Goal: Task Accomplishment & Management: Complete application form

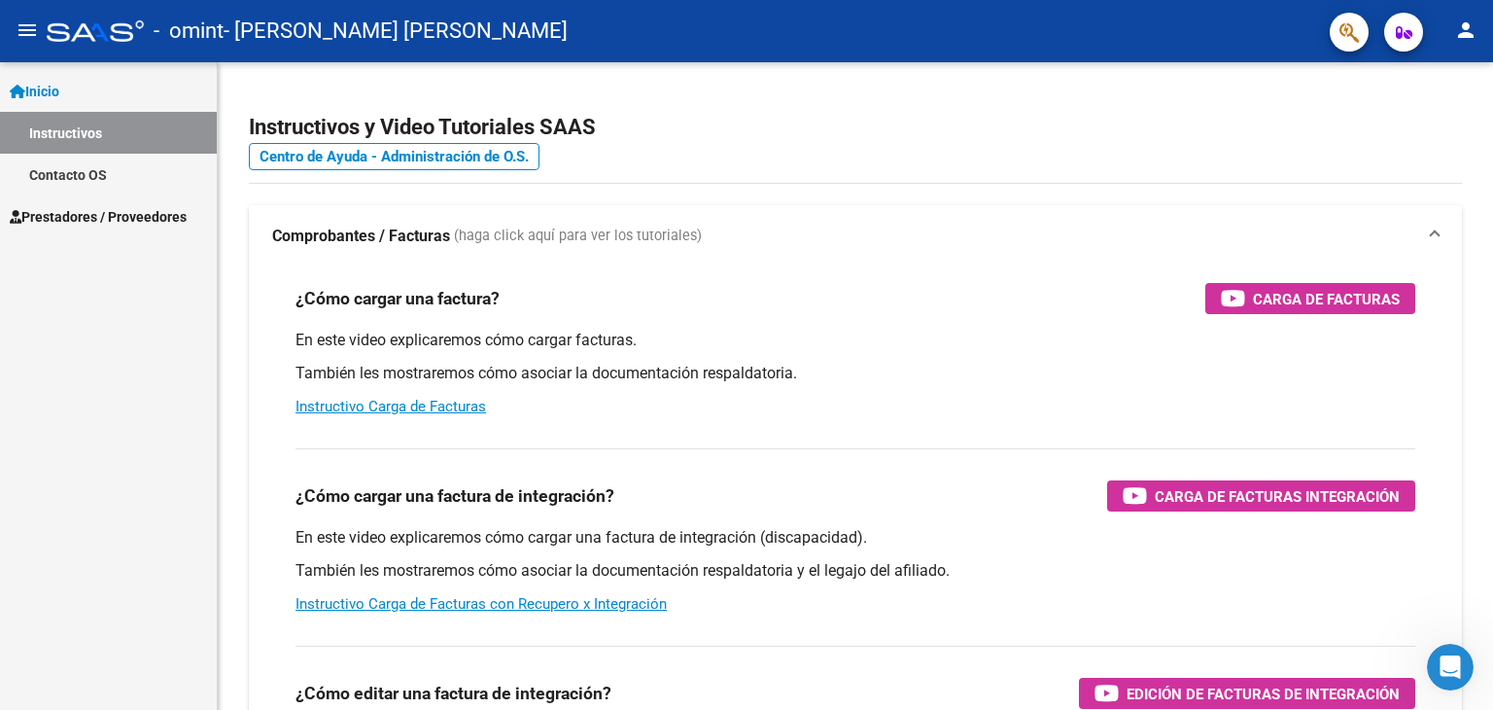
click at [78, 204] on link "Prestadores / Proveedores" at bounding box center [108, 216] width 217 height 42
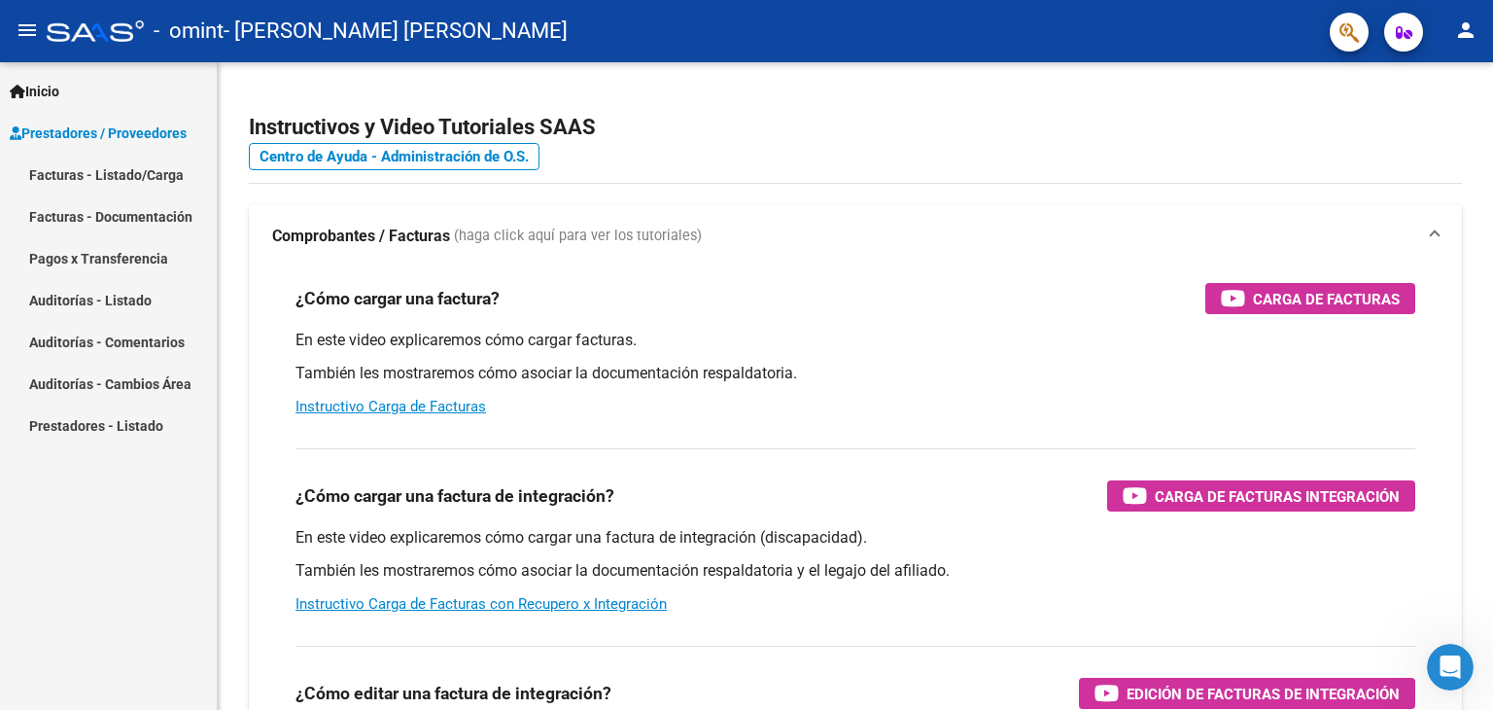
click at [78, 177] on link "Facturas - Listado/Carga" at bounding box center [108, 175] width 217 height 42
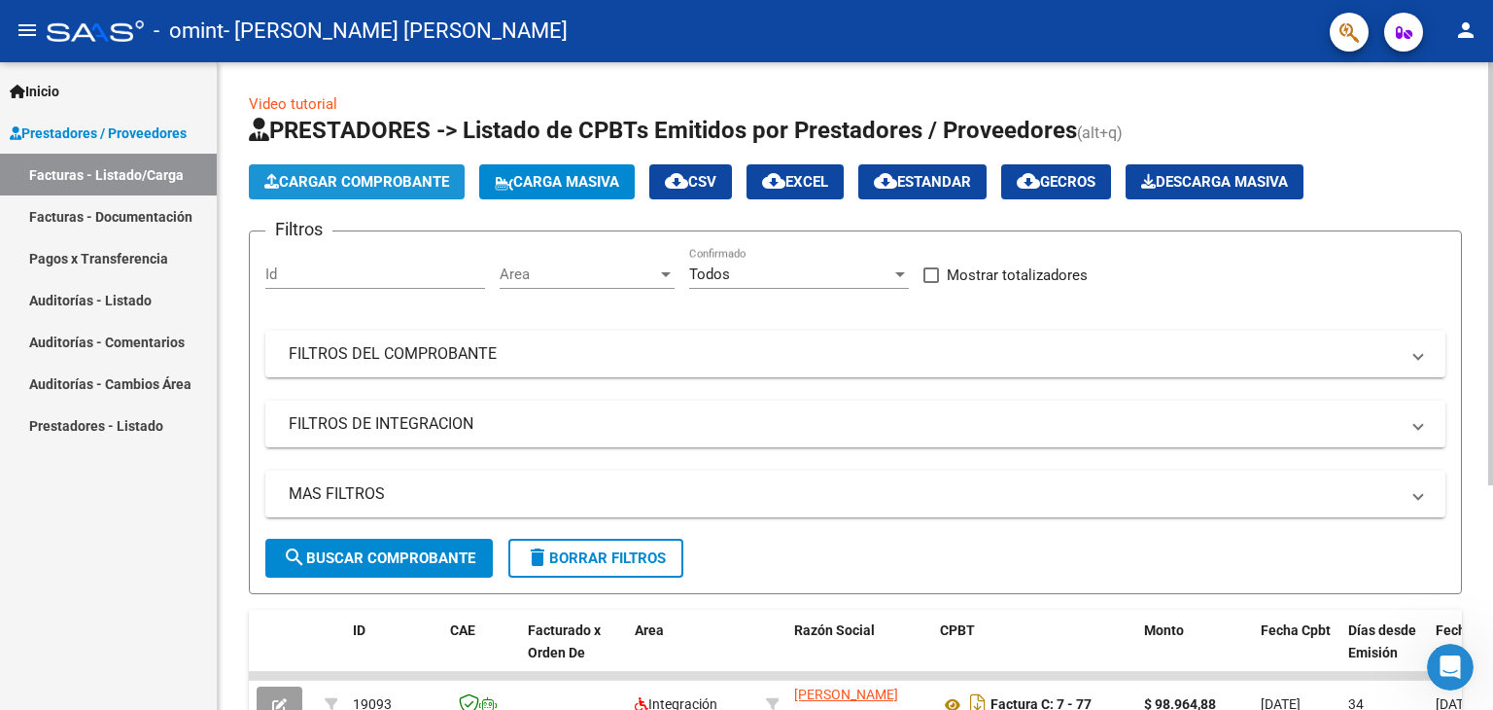
click at [365, 177] on span "Cargar Comprobante" at bounding box center [356, 181] width 185 height 17
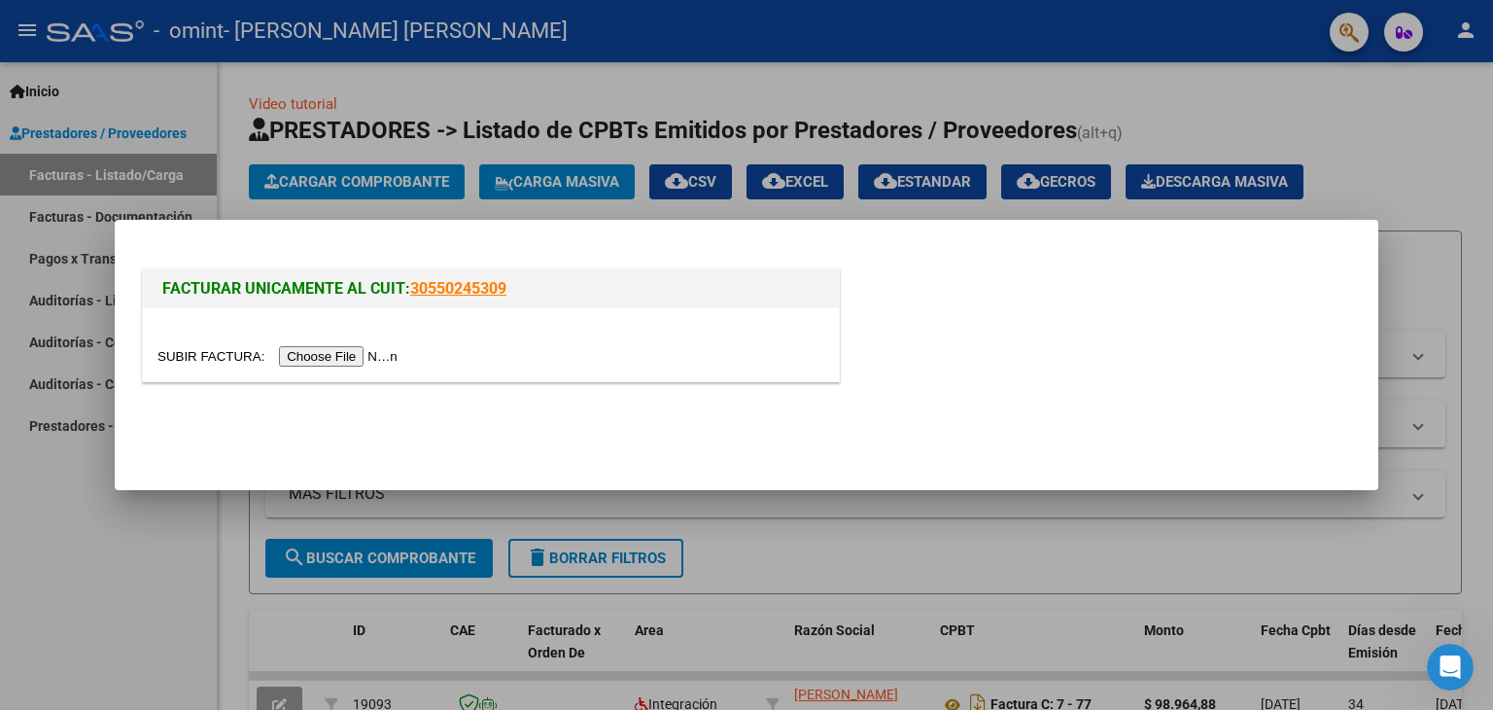
click at [443, 289] on link "30550245309" at bounding box center [458, 288] width 96 height 18
click at [337, 353] on input "file" at bounding box center [280, 356] width 246 height 20
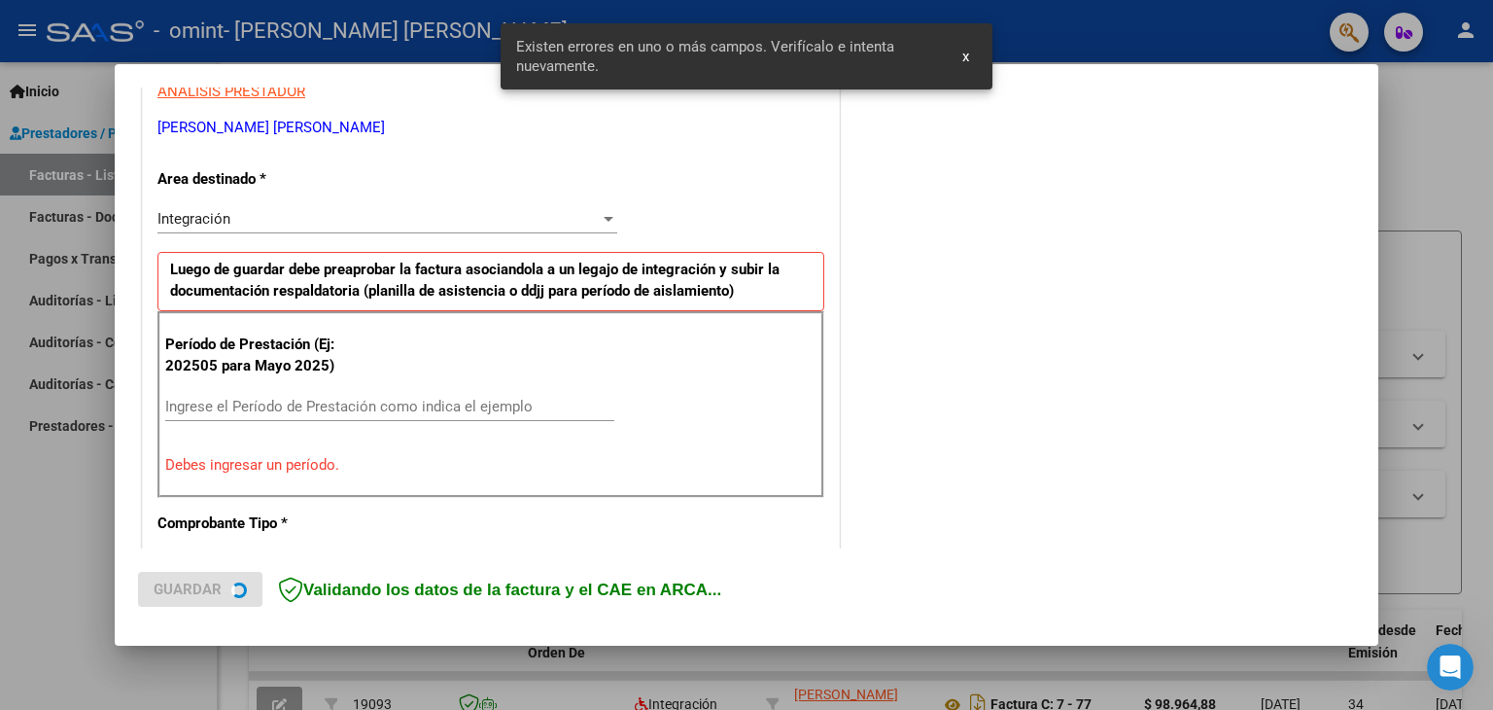
scroll to position [408, 0]
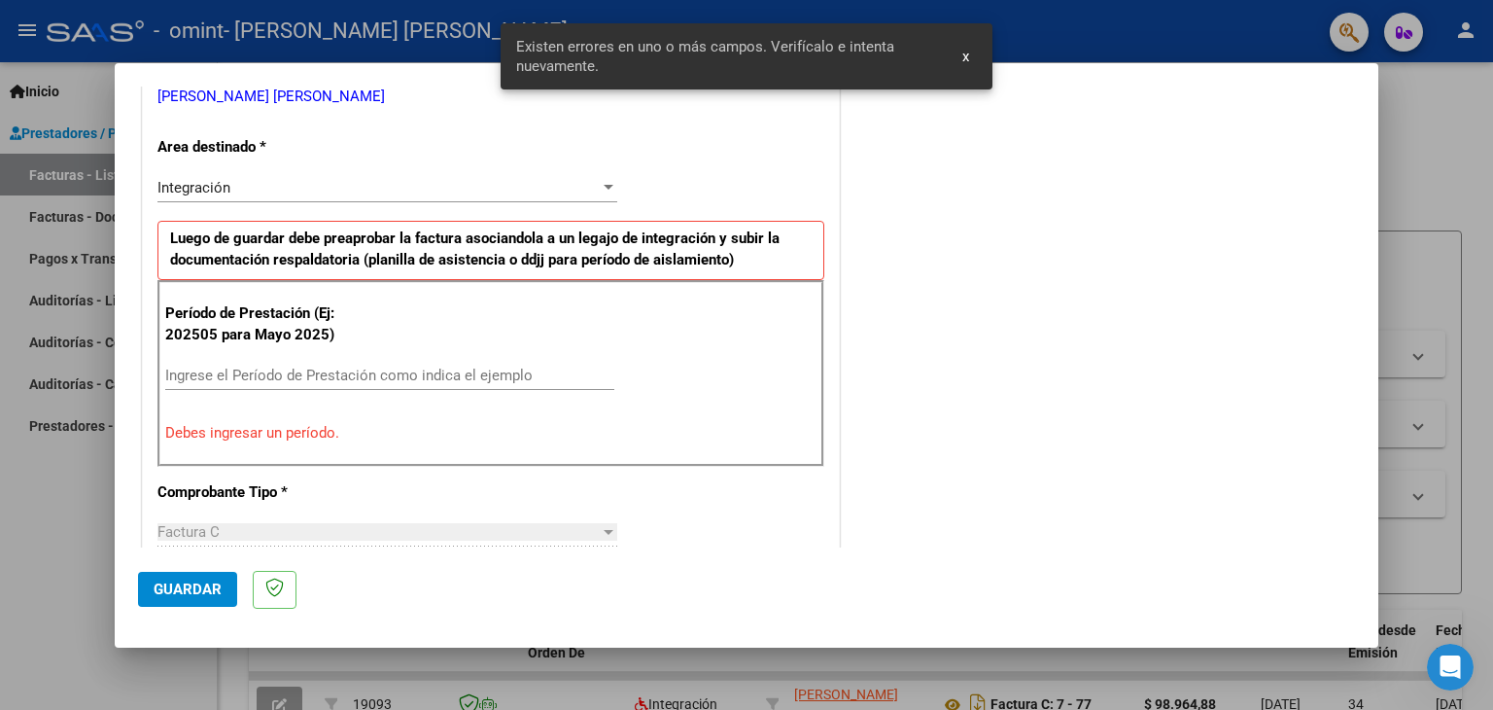
click at [580, 181] on div "Integración" at bounding box center [378, 187] width 442 height 17
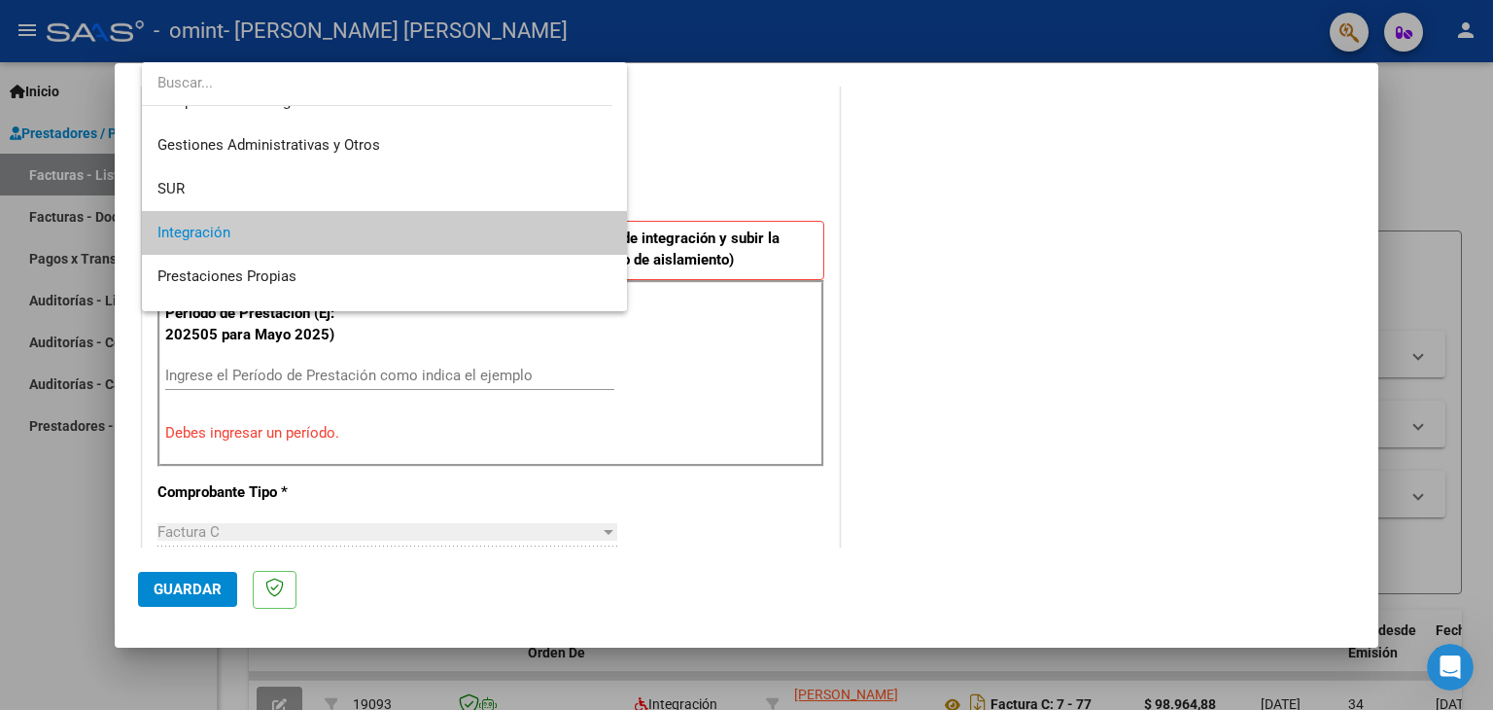
scroll to position [0, 0]
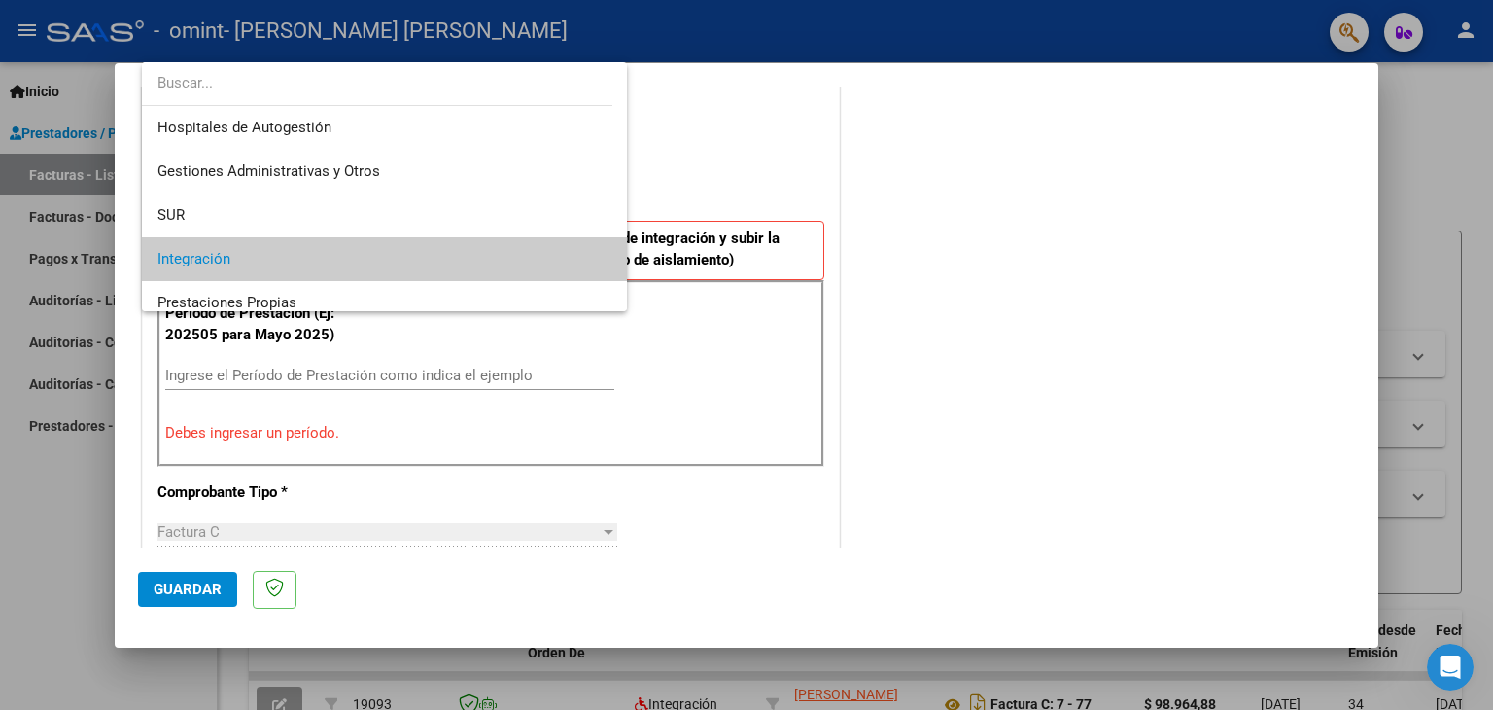
click at [924, 207] on div at bounding box center [746, 355] width 1493 height 710
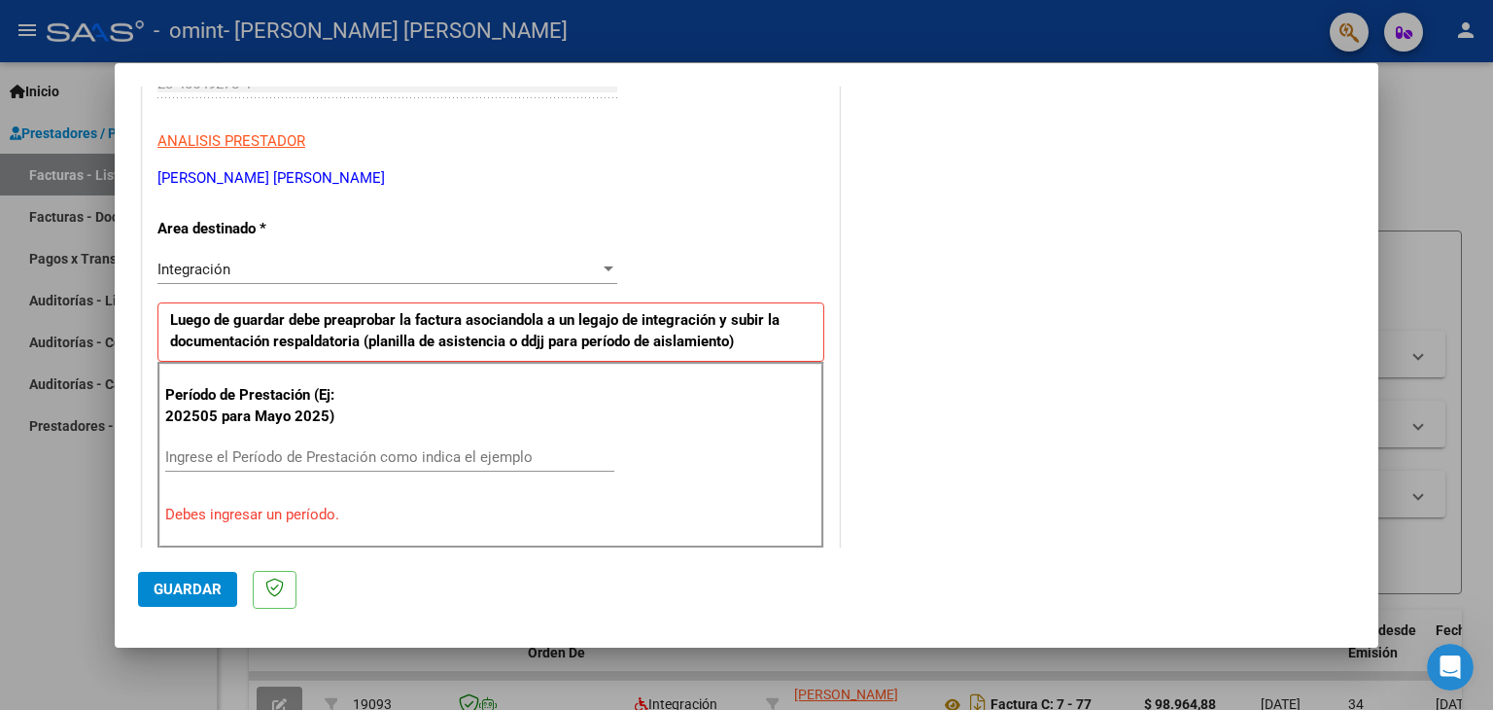
scroll to position [326, 0]
click at [292, 461] on input "Ingrese el Período de Prestación como indica el ejemplo" at bounding box center [389, 457] width 449 height 17
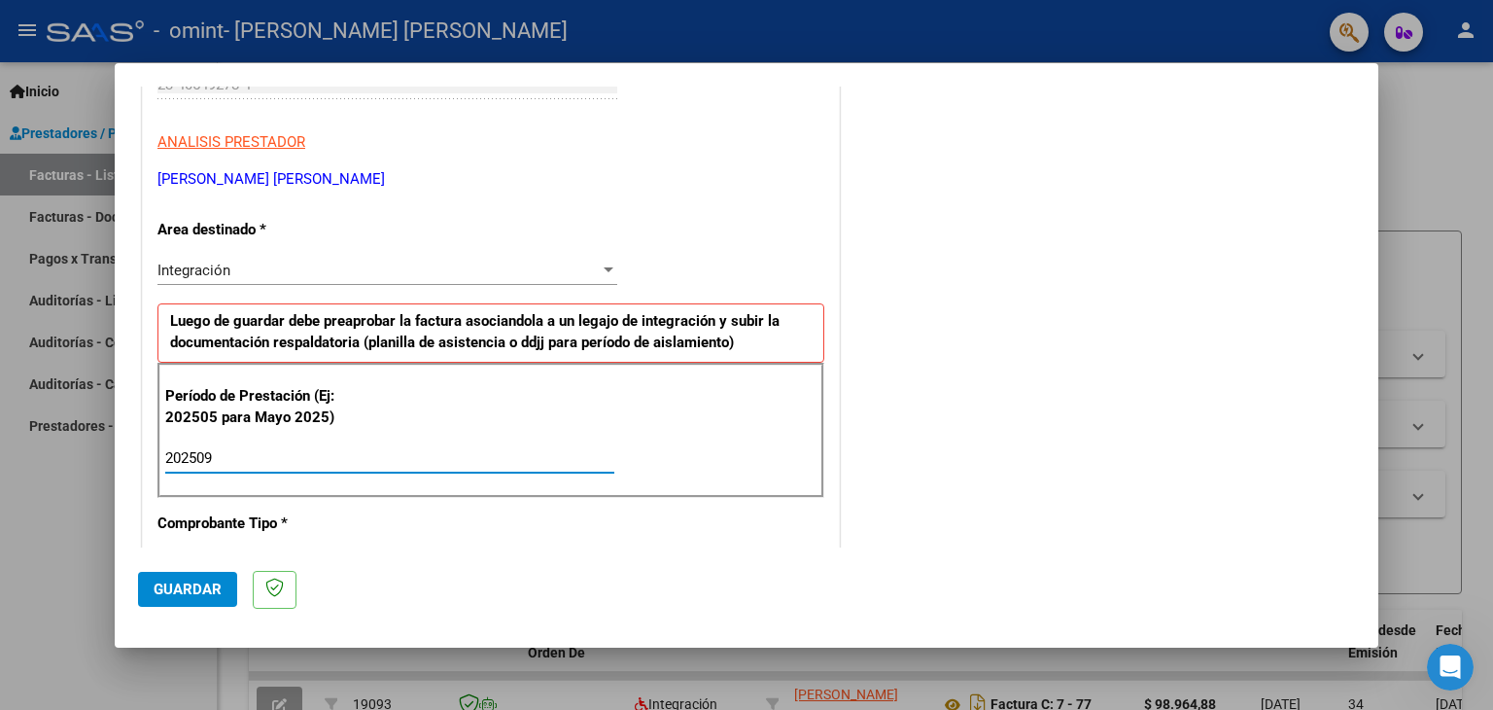
type input "202509"
click at [191, 582] on span "Guardar" at bounding box center [188, 588] width 68 height 17
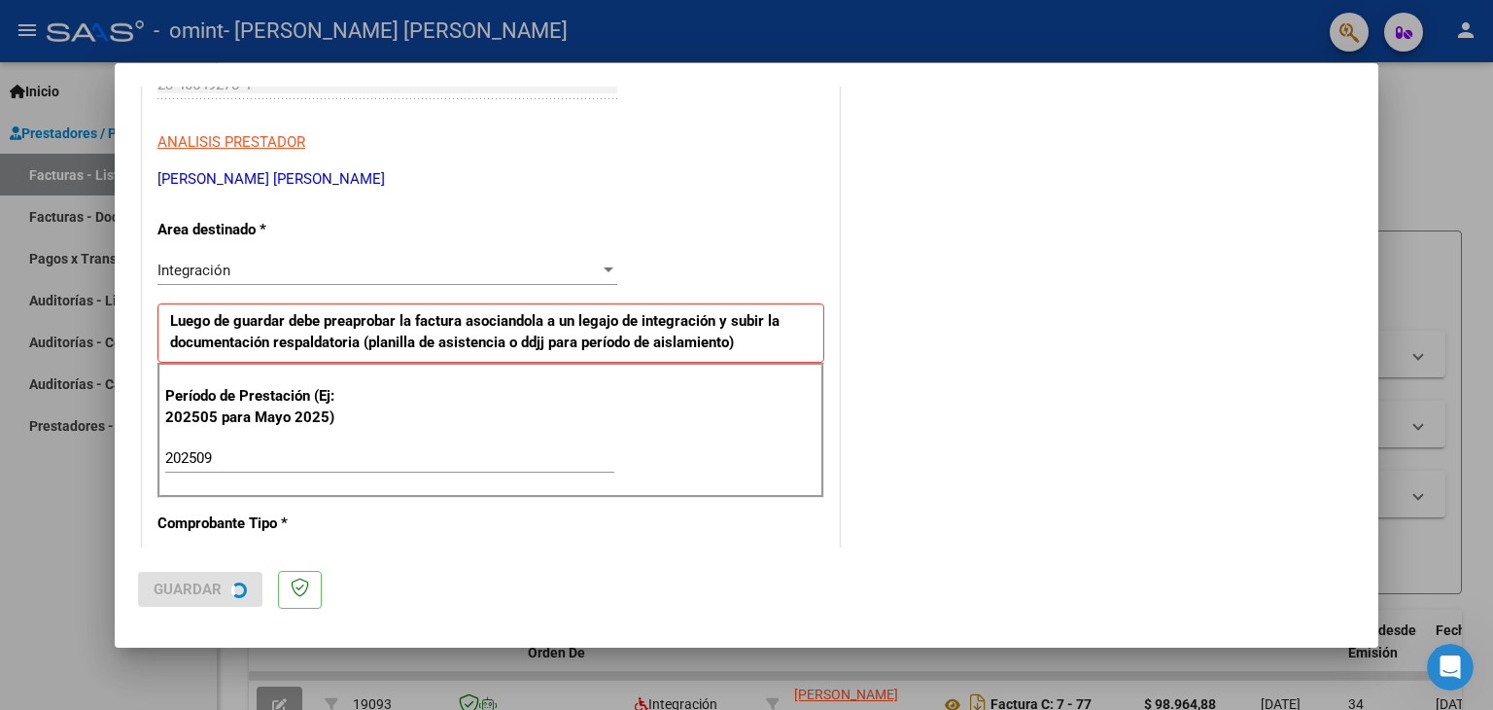
scroll to position [0, 0]
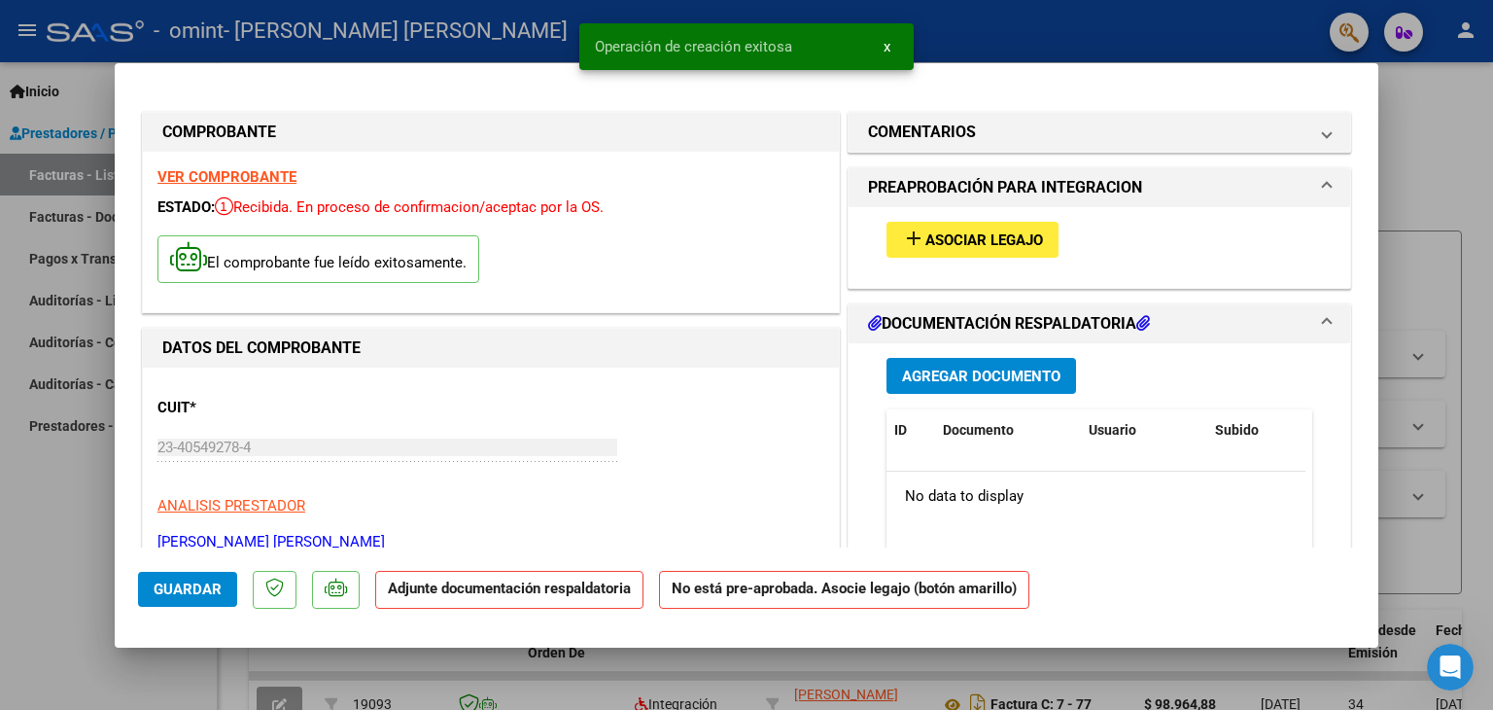
click at [927, 241] on span "Asociar Legajo" at bounding box center [984, 239] width 118 height 17
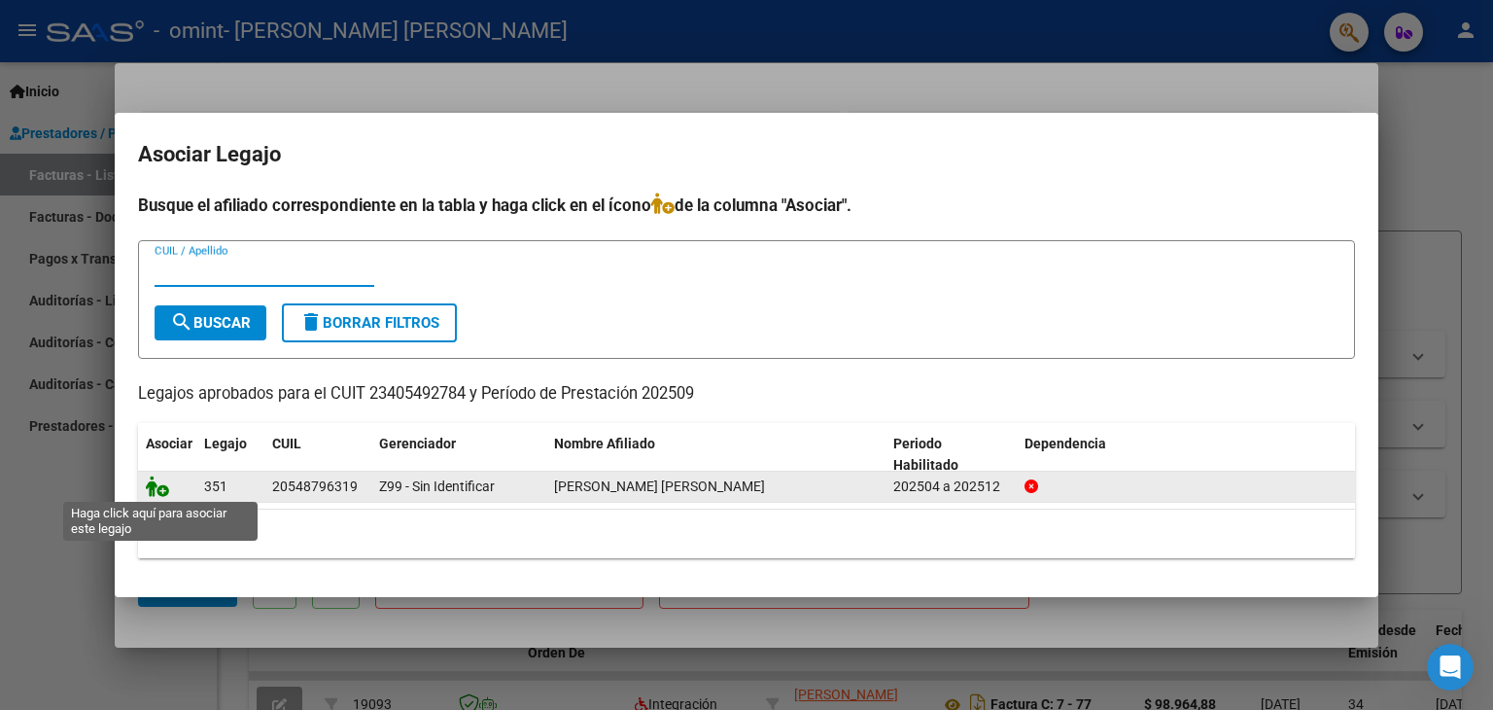
click at [163, 489] on icon at bounding box center [157, 485] width 23 height 21
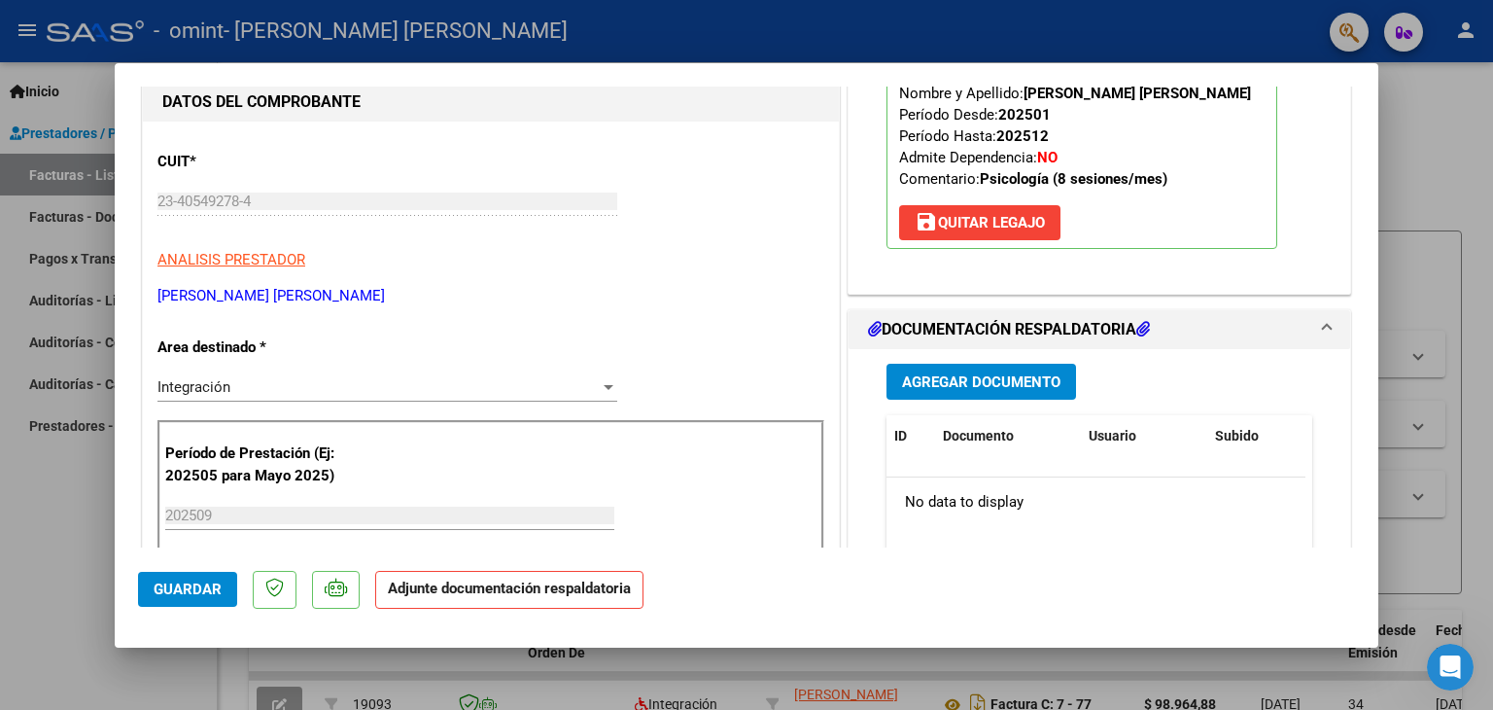
scroll to position [292, 0]
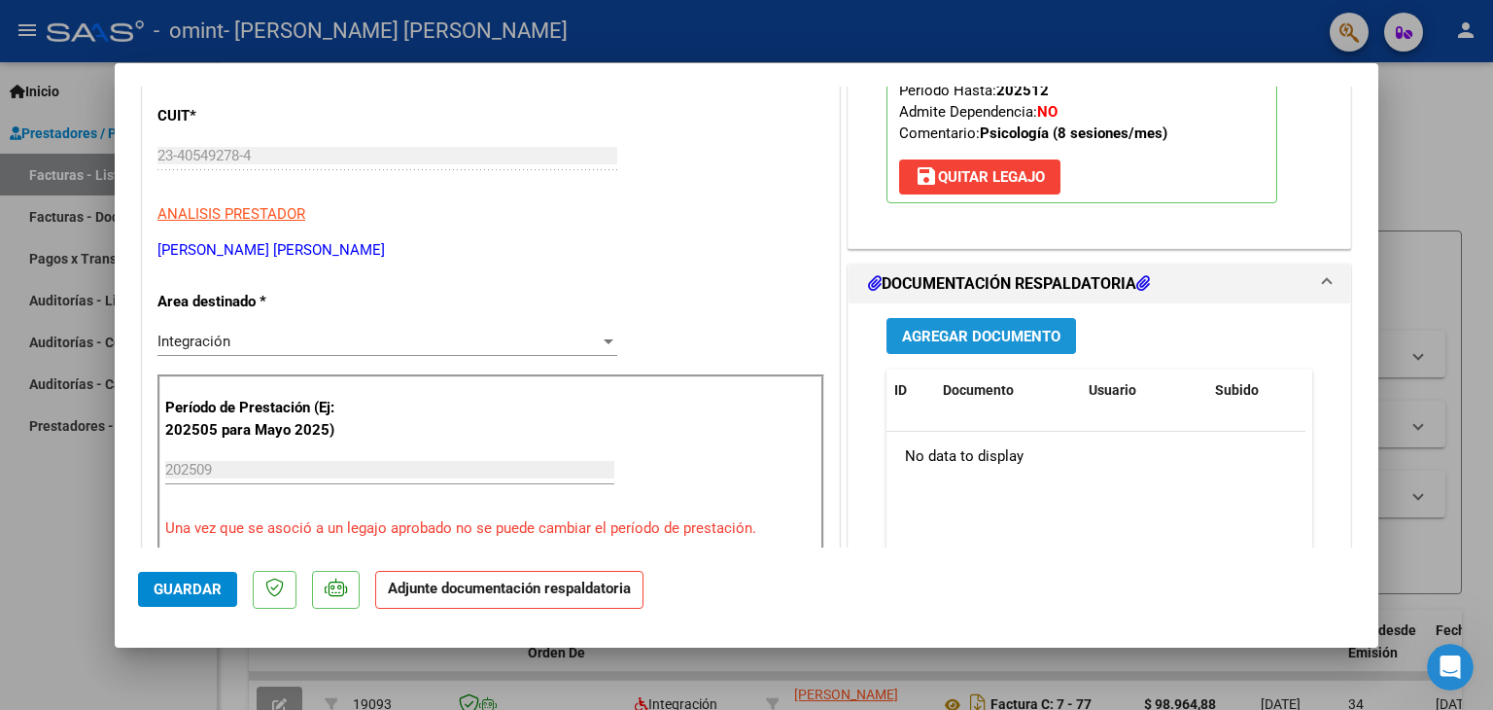
click at [938, 333] on span "Agregar Documento" at bounding box center [981, 336] width 158 height 17
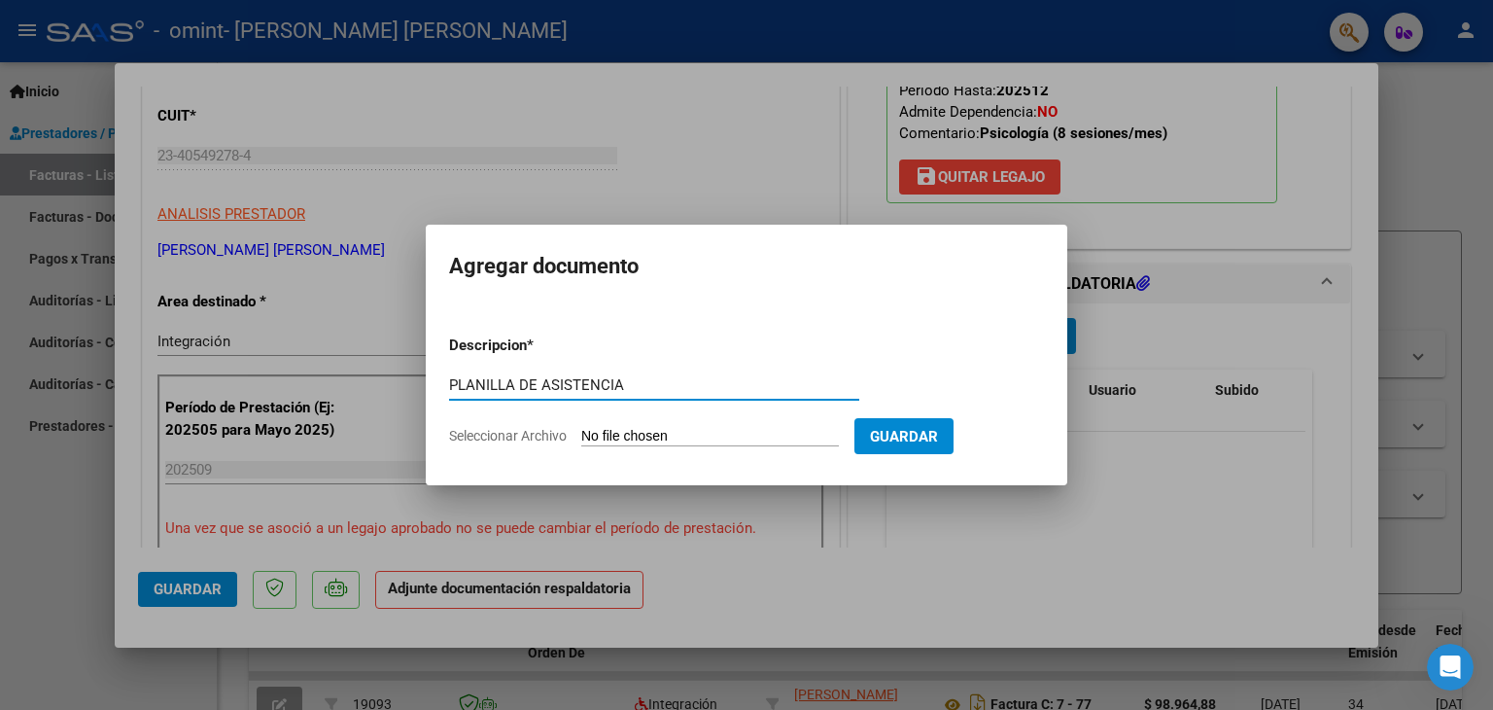
type input "PLANILLA DE ASISTENCIA"
click at [700, 441] on input "Seleccionar Archivo" at bounding box center [710, 437] width 258 height 18
type input "C:\fakepath\[PERSON_NAME] SEPTIEMBRE 2025.pdf"
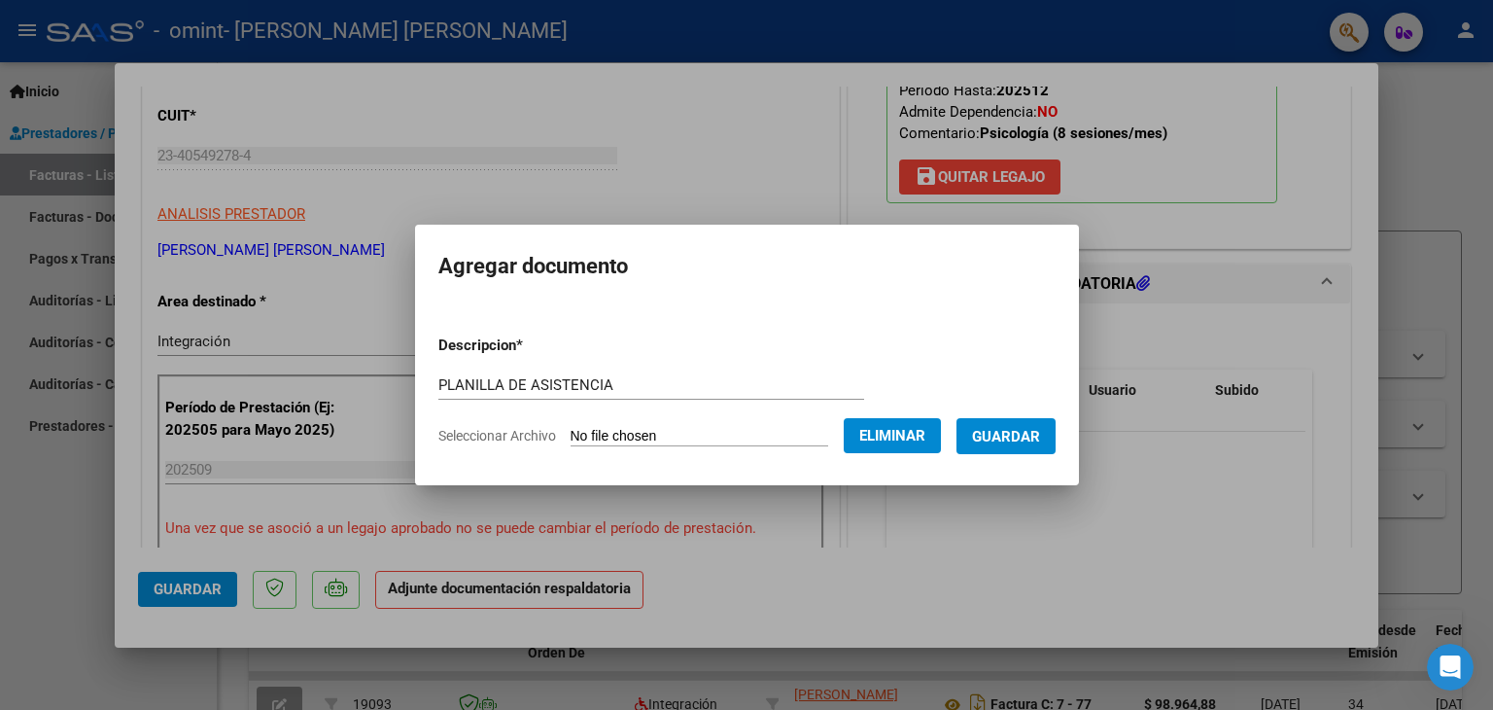
click at [1025, 429] on span "Guardar" at bounding box center [1006, 436] width 68 height 17
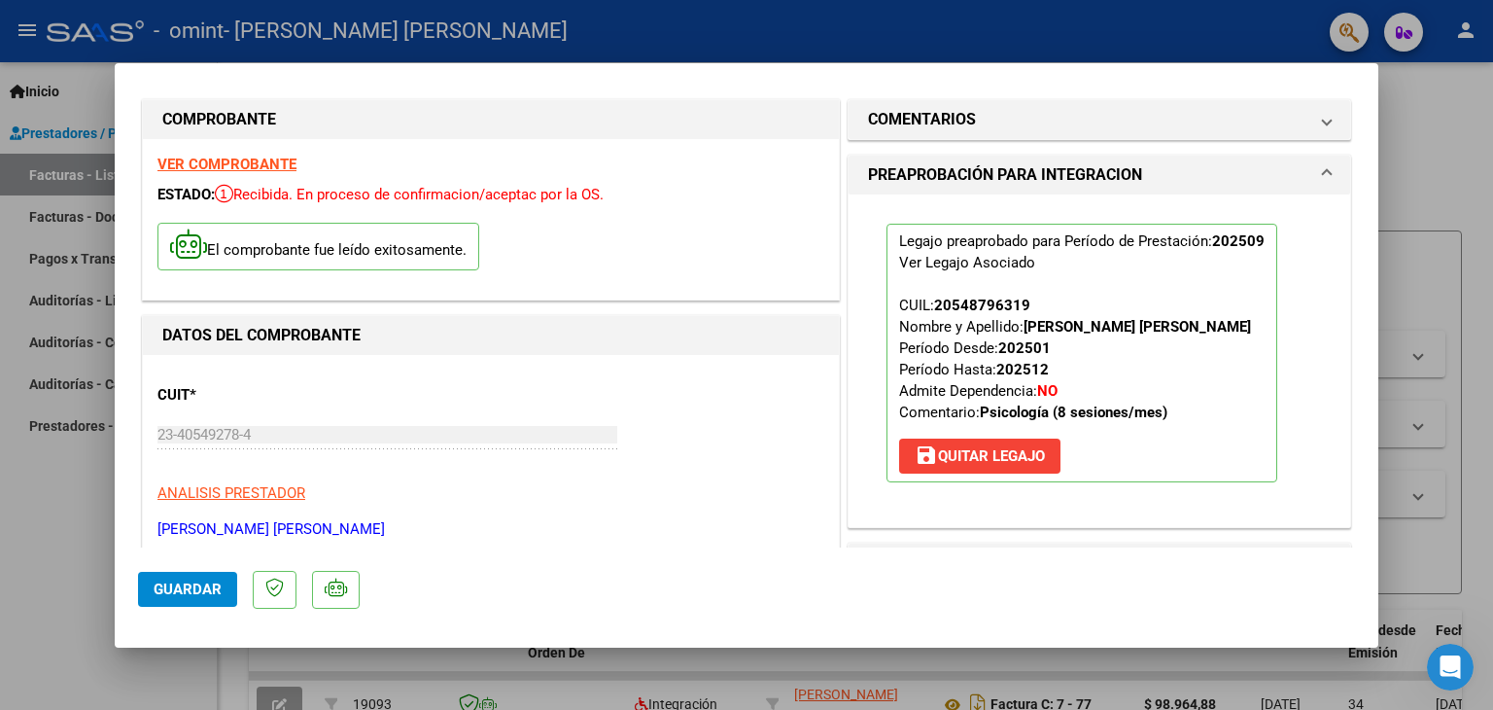
scroll to position [0, 0]
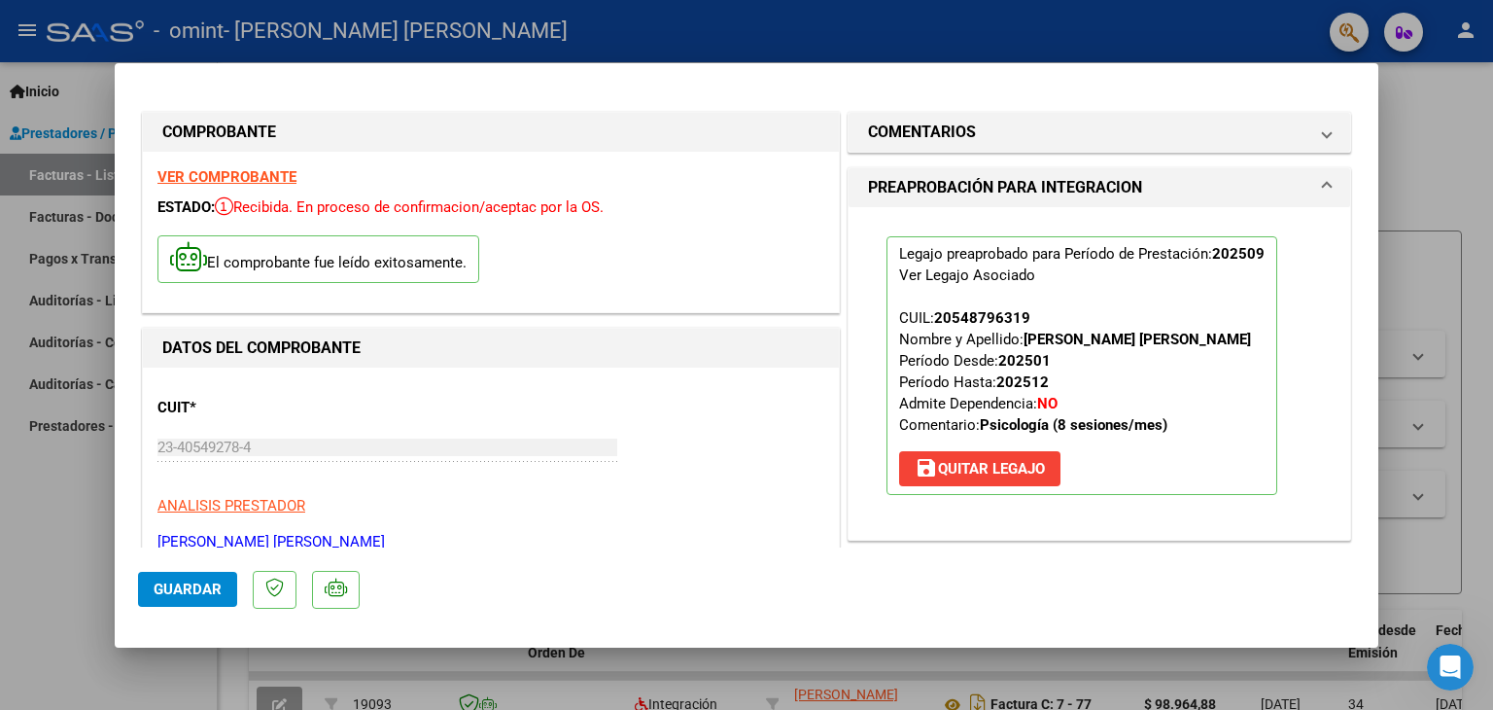
click at [191, 594] on span "Guardar" at bounding box center [188, 588] width 68 height 17
click at [177, 580] on span "Guardar" at bounding box center [188, 588] width 68 height 17
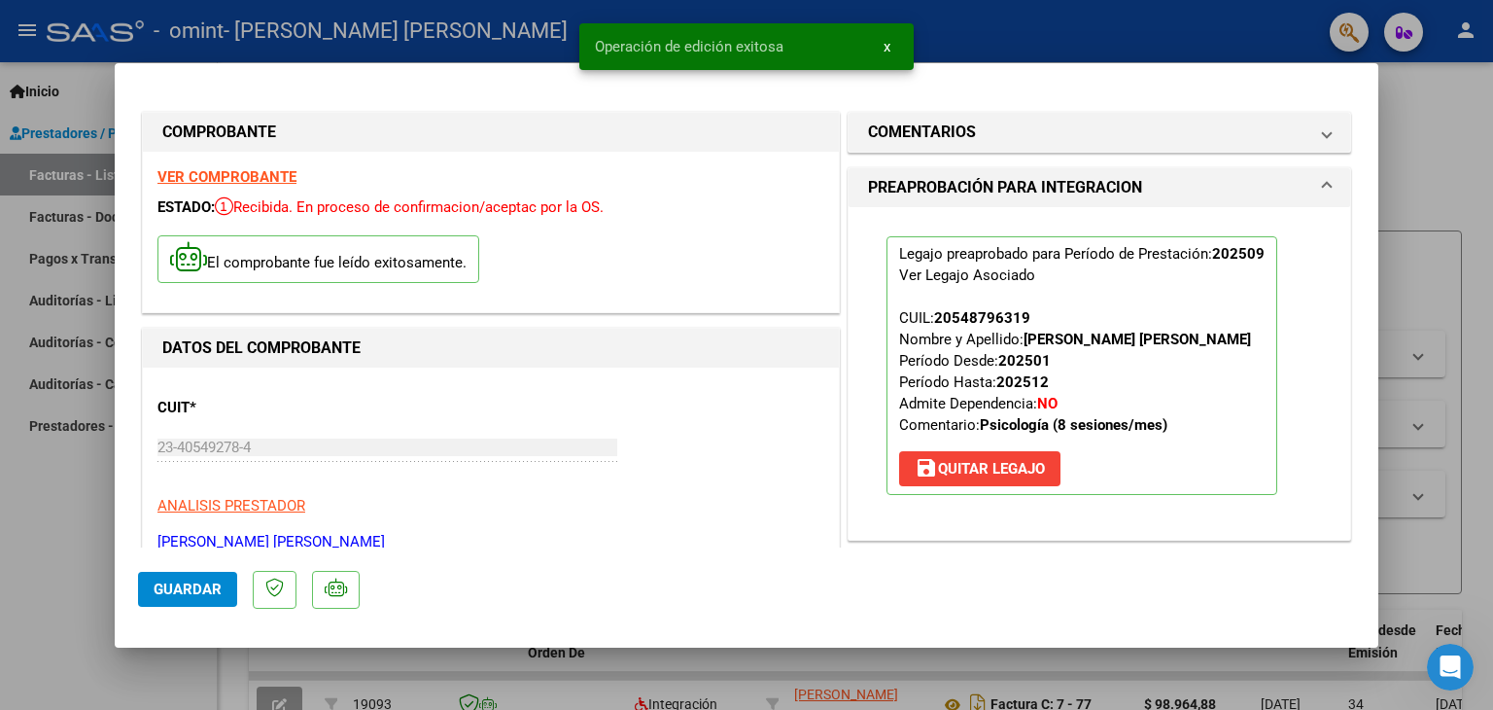
click at [1413, 112] on div at bounding box center [746, 355] width 1493 height 710
type input "$ 0,00"
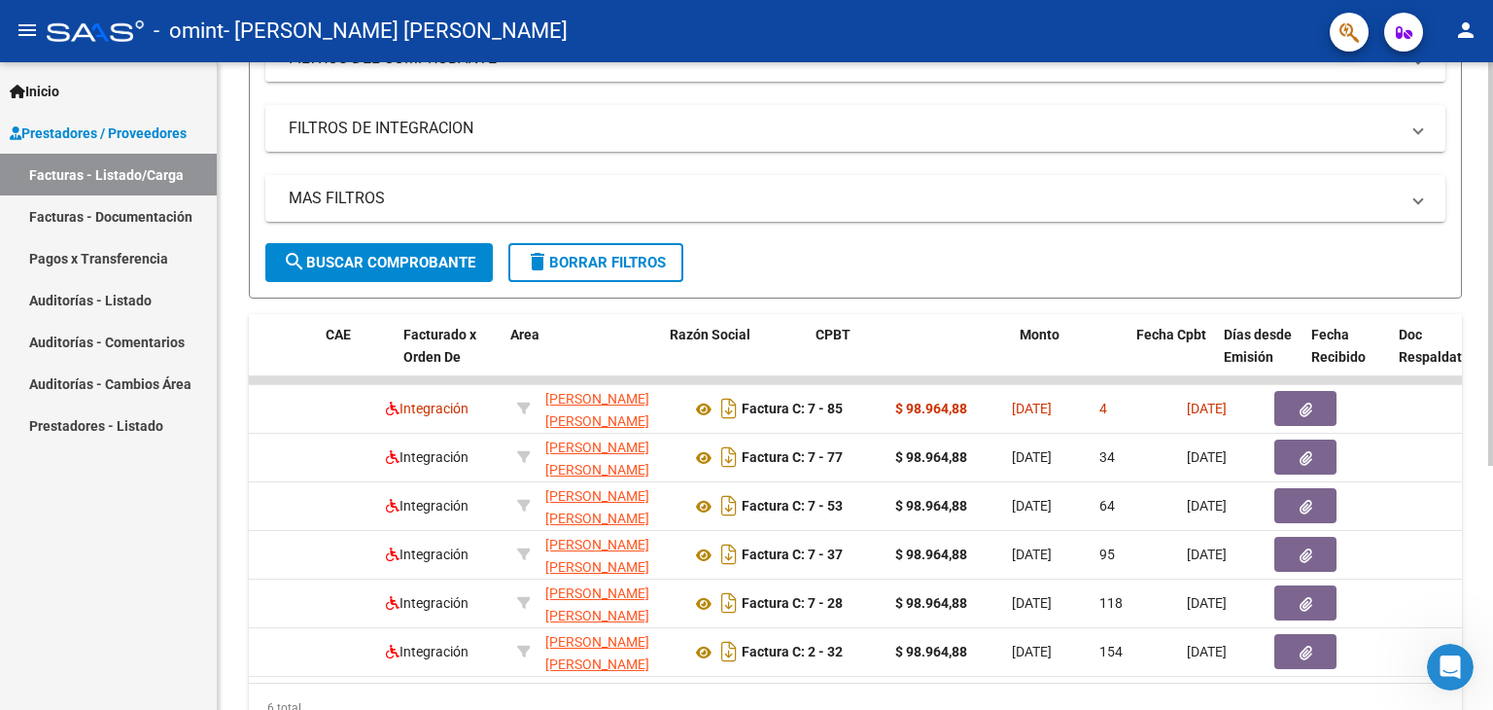
scroll to position [0, 75]
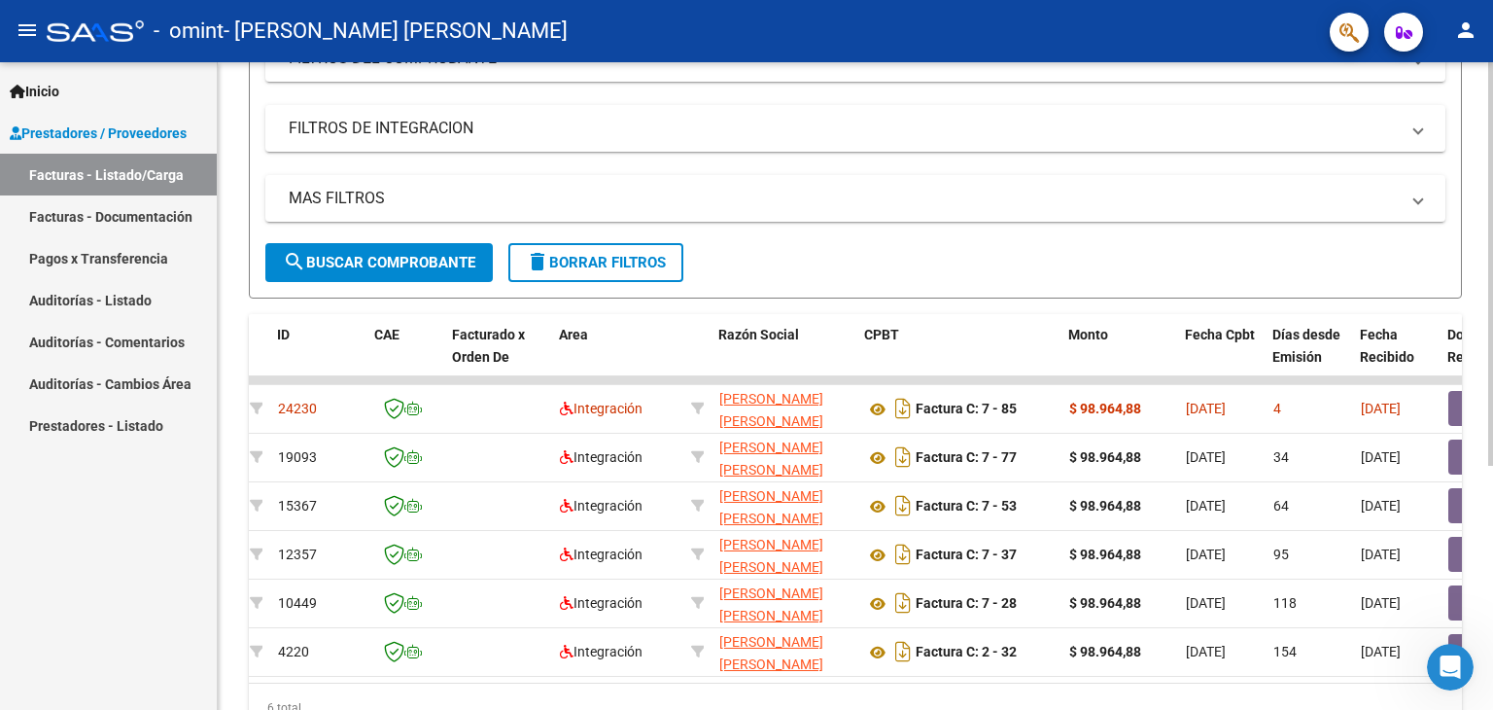
drag, startPoint x: 385, startPoint y: 677, endPoint x: 368, endPoint y: 679, distance: 16.6
click at [372, 679] on datatable-body "24230 Integración [PERSON_NAME] [PERSON_NAME] 23405492784 Factura C: 7 - 85 $ 9…" at bounding box center [855, 529] width 1213 height 306
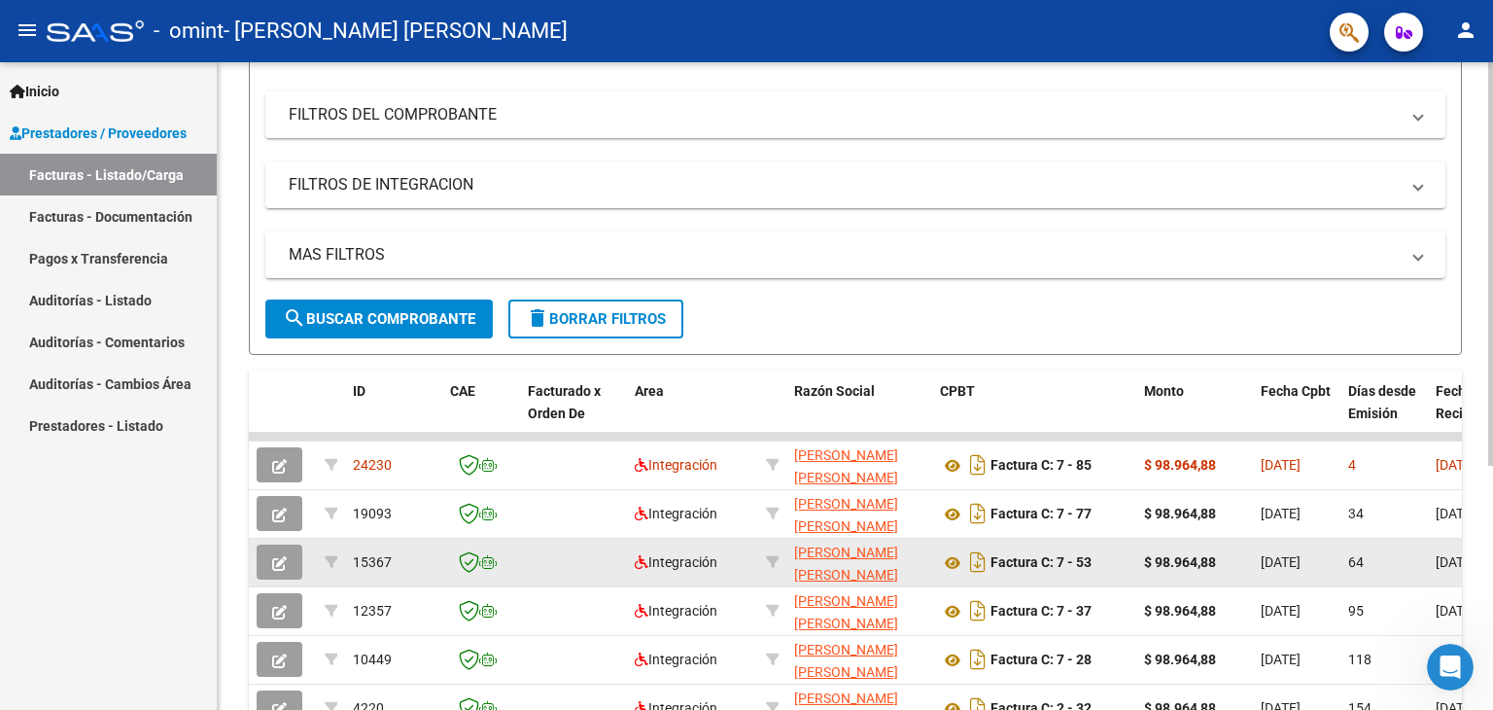
scroll to position [198, 0]
